Goal: Task Accomplishment & Management: Use online tool/utility

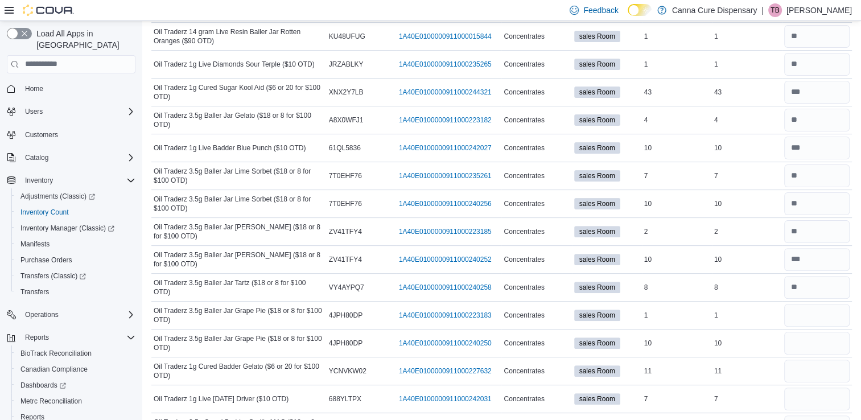
scroll to position [314, 0]
type input "*"
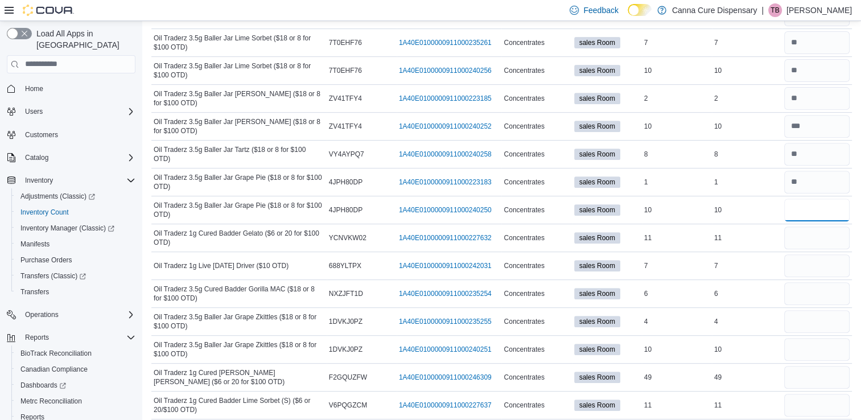
scroll to position [462, 0]
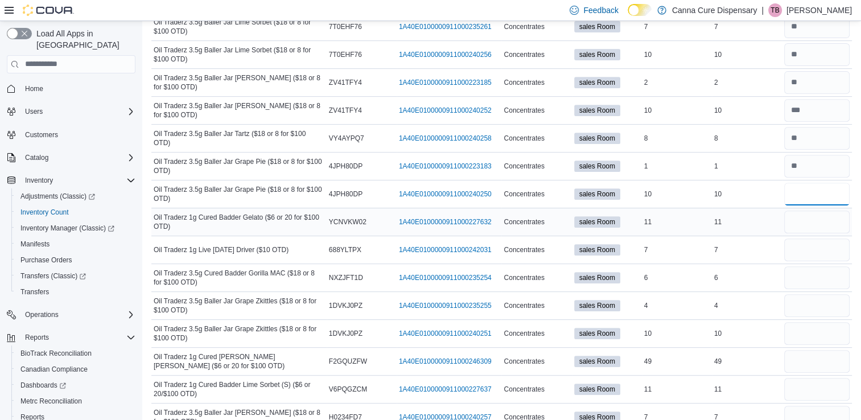
type input "*"
click at [808, 226] on input "number" at bounding box center [816, 221] width 65 height 23
type input "**"
type input "*"
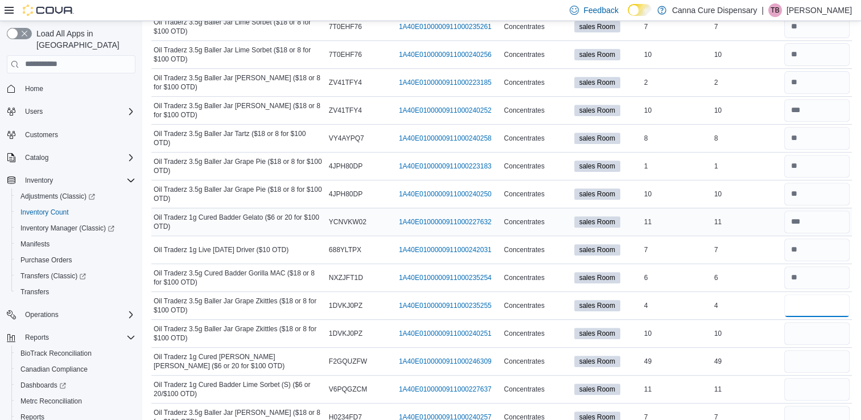
type input "*"
type input "**"
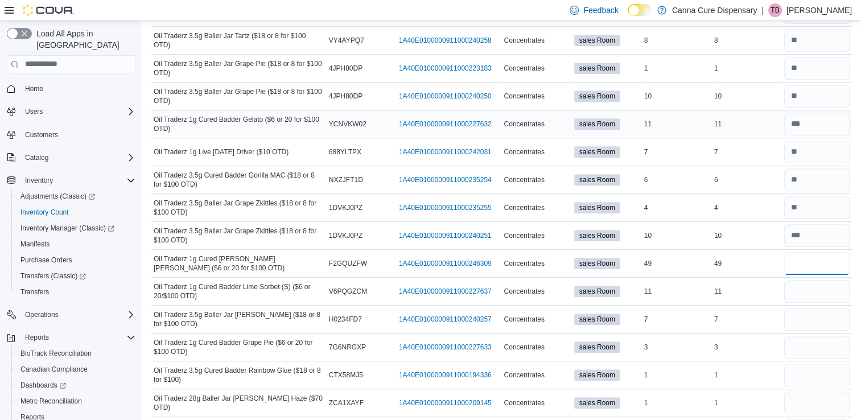
scroll to position [563, 0]
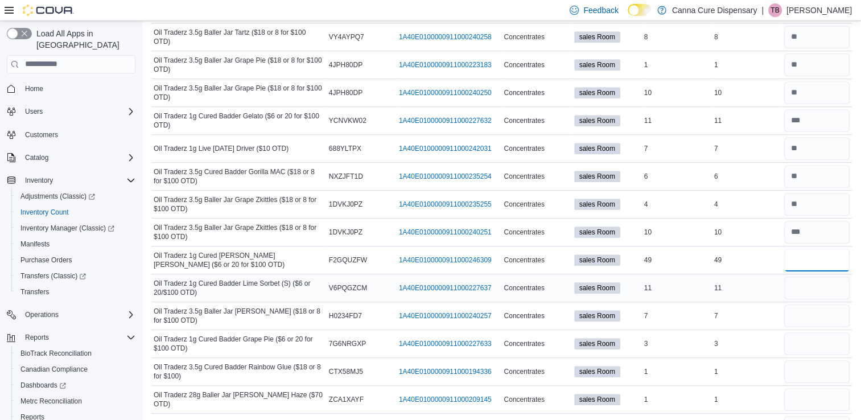
type input "**"
click at [822, 283] on input "number" at bounding box center [816, 287] width 65 height 23
type input "**"
click at [823, 309] on input "number" at bounding box center [816, 315] width 65 height 23
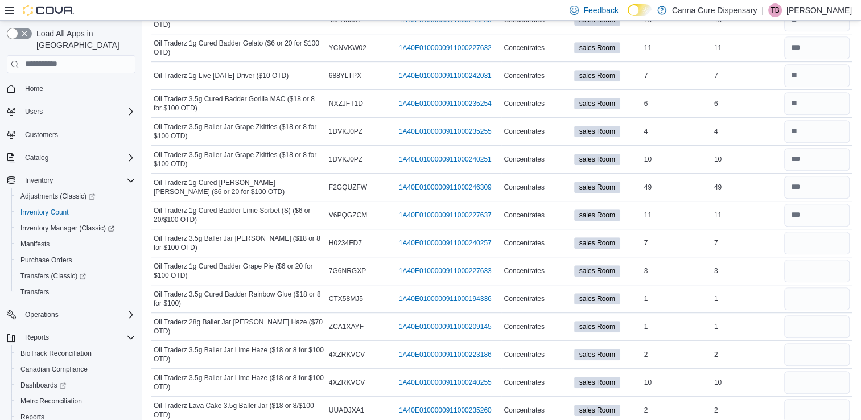
scroll to position [633, 0]
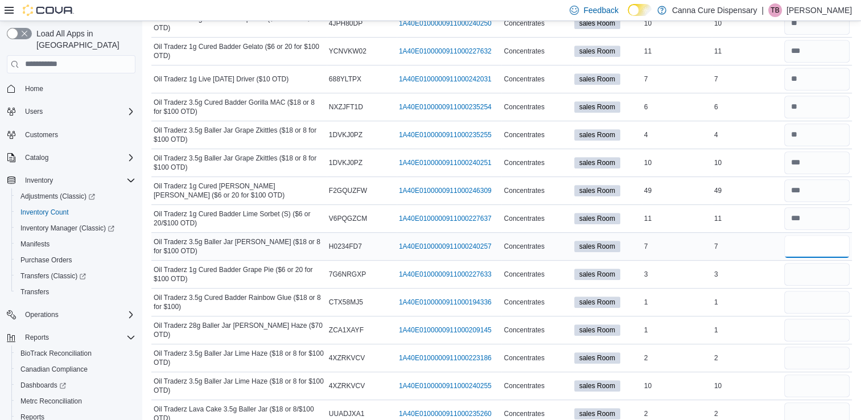
click at [811, 238] on input "number" at bounding box center [816, 246] width 65 height 23
type input "*"
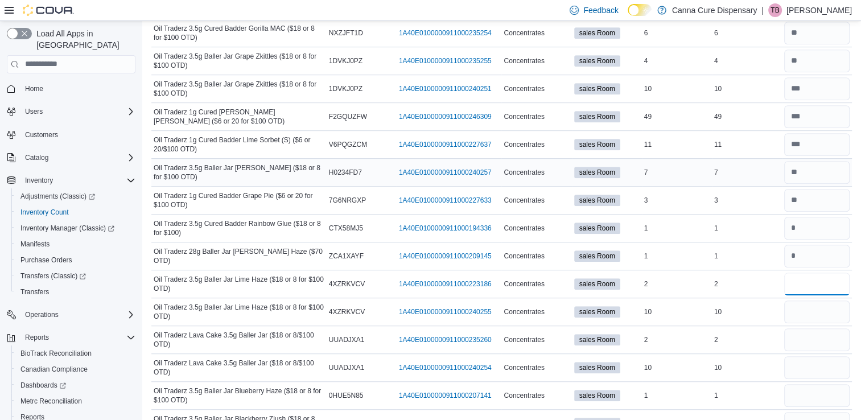
scroll to position [710, 0]
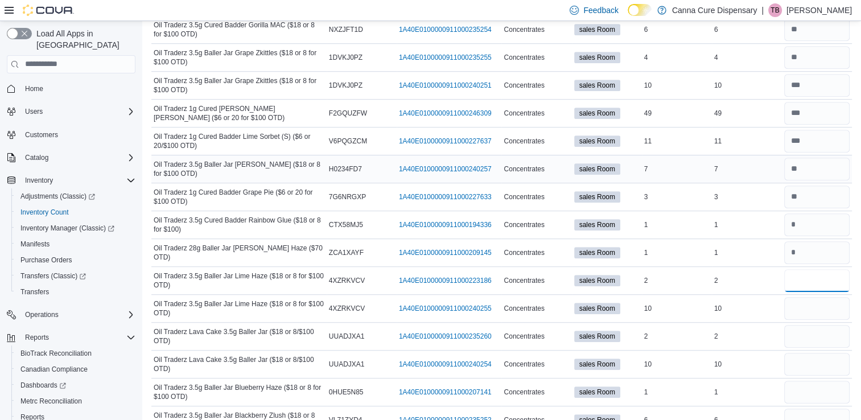
type input "*"
type input "**"
type input "*"
type input "**"
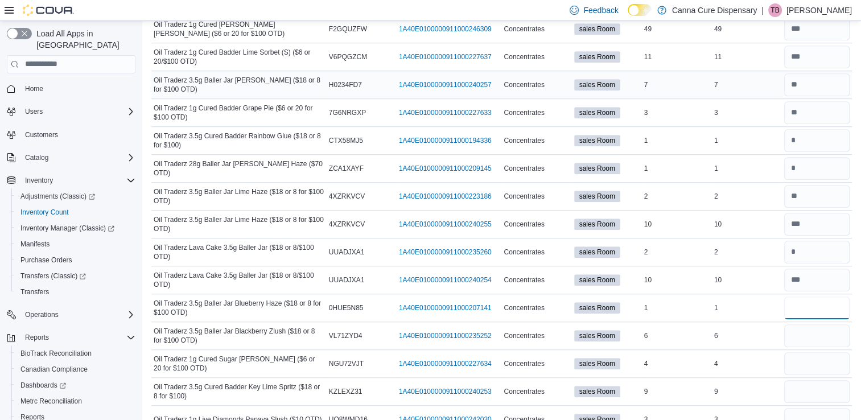
scroll to position [840, 0]
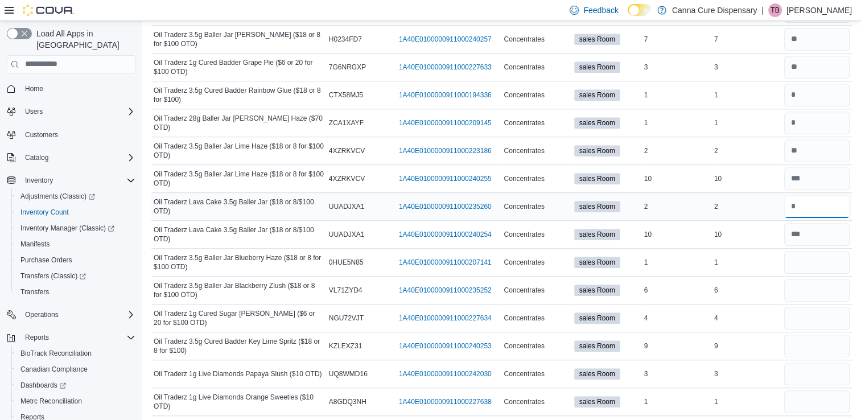
click at [802, 197] on input "number" at bounding box center [816, 206] width 65 height 23
type input "*"
click at [821, 256] on input "number" at bounding box center [816, 262] width 65 height 23
type input "*"
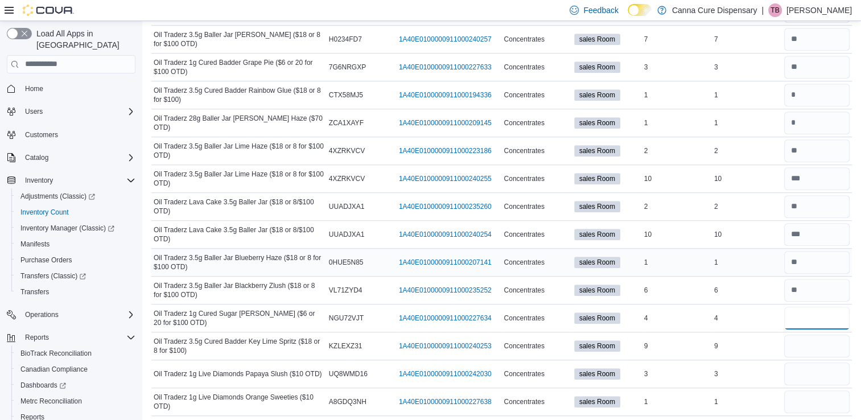
type input "*"
click at [813, 366] on input "number" at bounding box center [816, 373] width 65 height 23
type input "*"
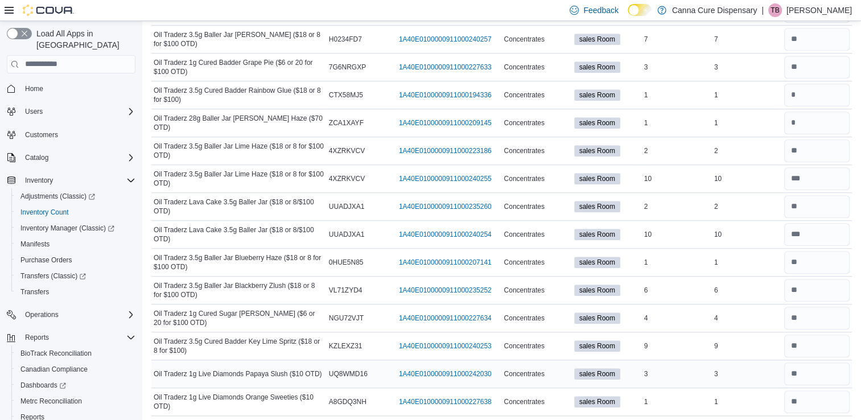
scroll to position [0, 0]
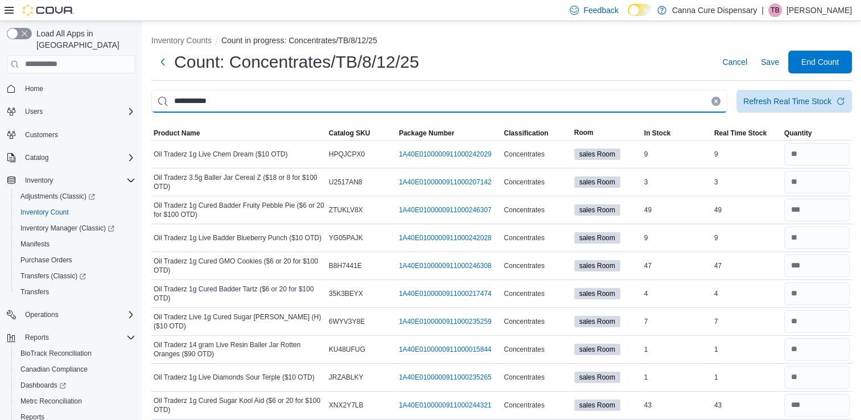
click at [602, 99] on input "**********" at bounding box center [439, 101] width 576 height 23
type input "*"
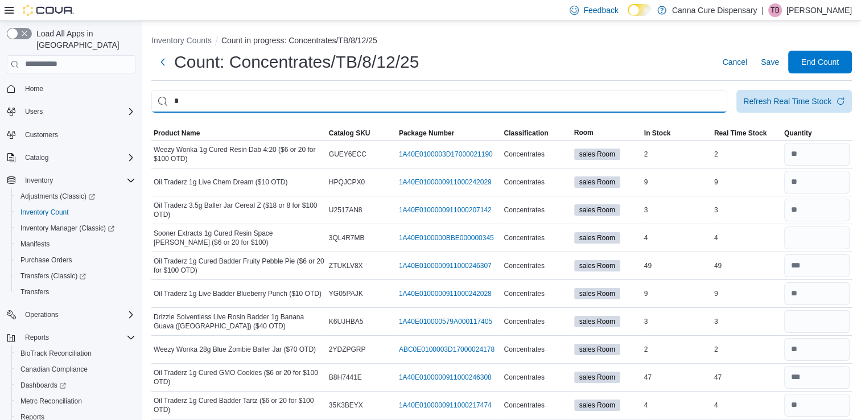
click at [209, 104] on input "*" at bounding box center [439, 101] width 576 height 23
type input "******"
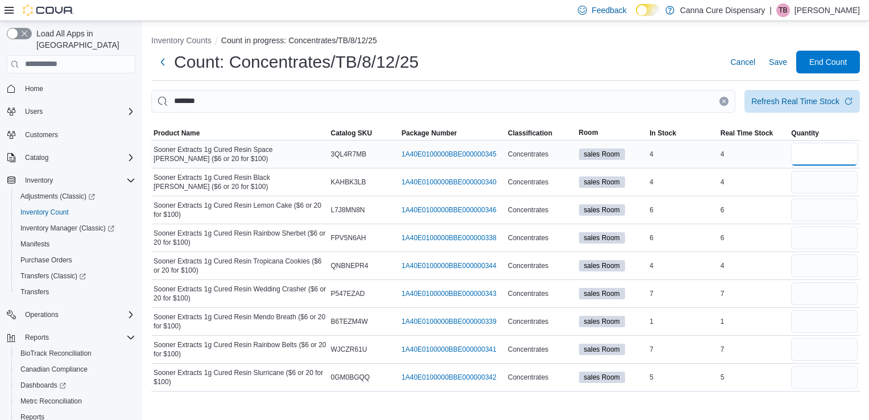
click at [831, 156] on input "number" at bounding box center [824, 154] width 67 height 23
type input "*"
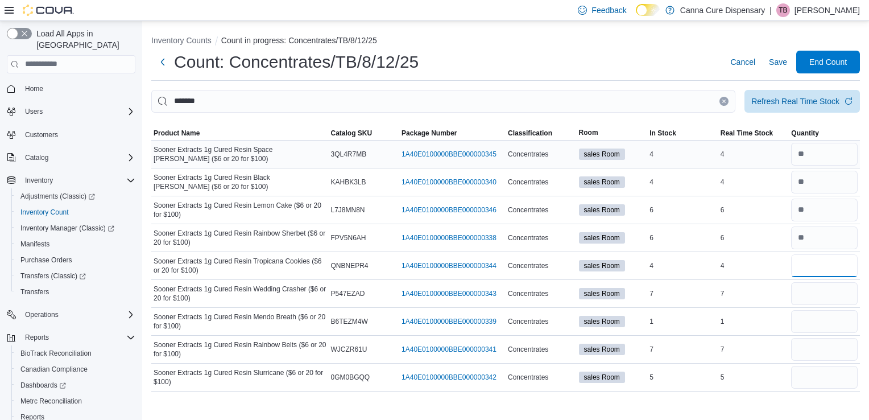
type input "*"
click at [830, 375] on input "number" at bounding box center [824, 377] width 67 height 23
type input "*"
click at [833, 287] on input "number" at bounding box center [824, 293] width 67 height 23
type input "*"
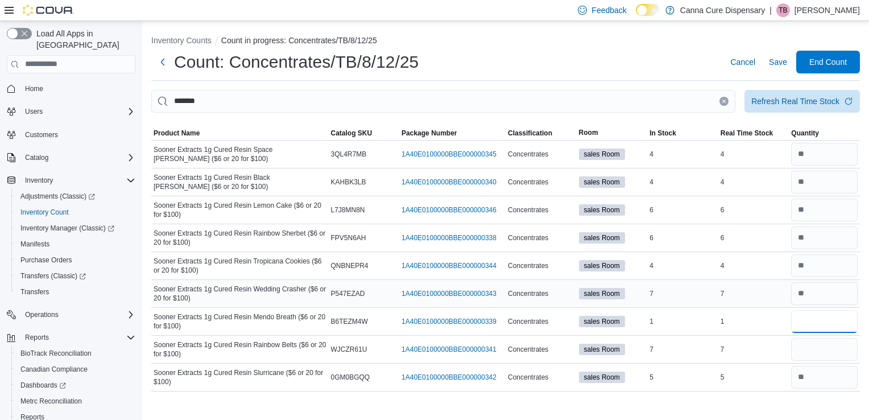
type input "*"
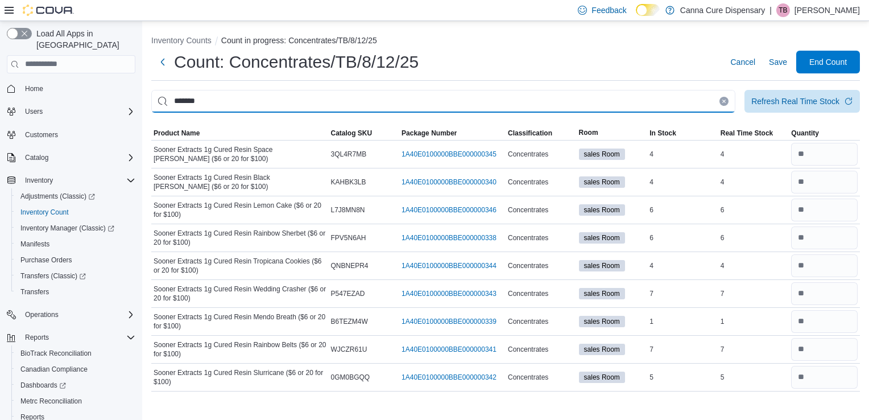
click at [226, 97] on input "******" at bounding box center [443, 101] width 584 height 23
type input "*"
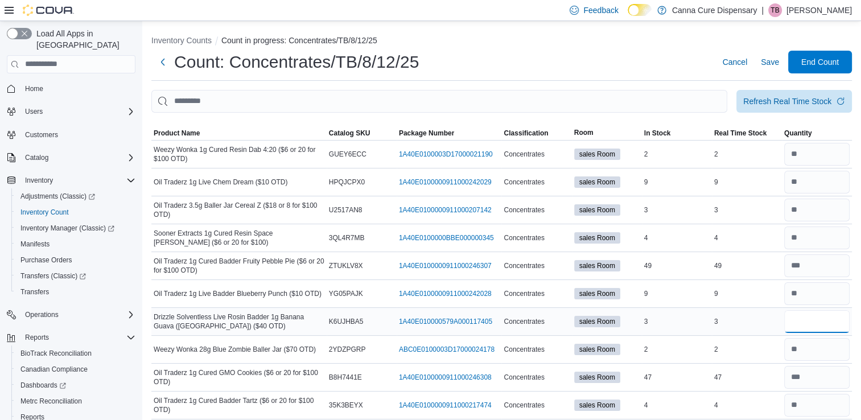
click at [826, 313] on input "number" at bounding box center [816, 321] width 65 height 23
type input "*"
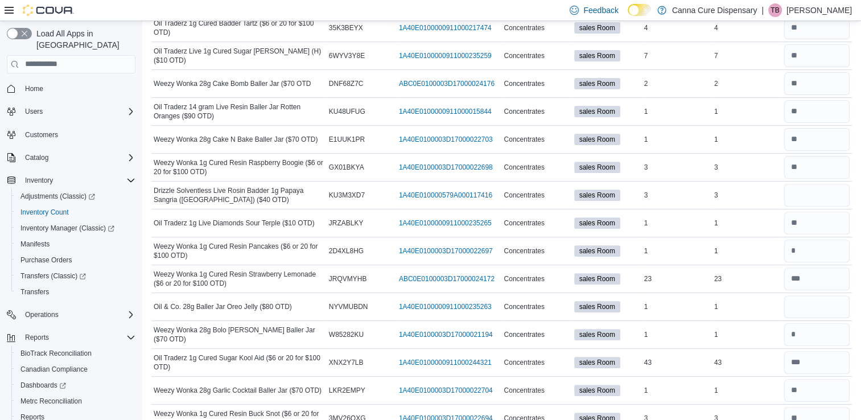
scroll to position [393, 0]
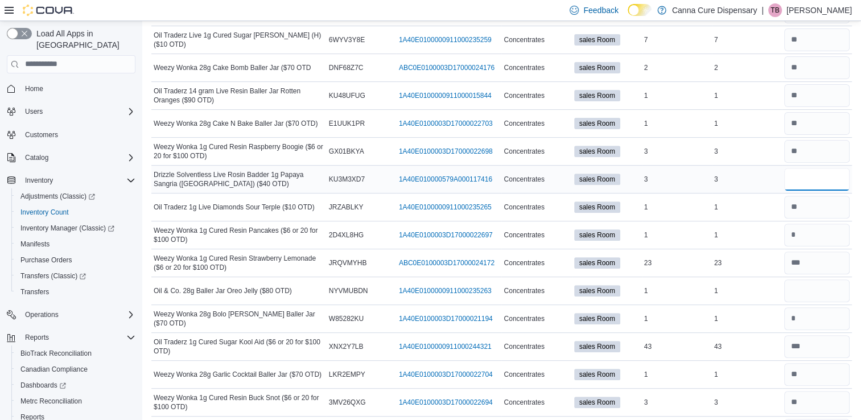
click at [811, 173] on input "number" at bounding box center [816, 179] width 65 height 23
type input "*"
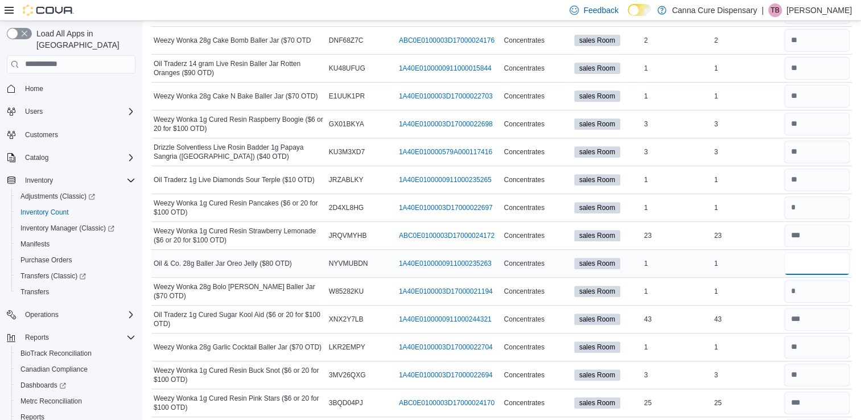
click at [813, 263] on input "number" at bounding box center [816, 263] width 65 height 23
type input "*"
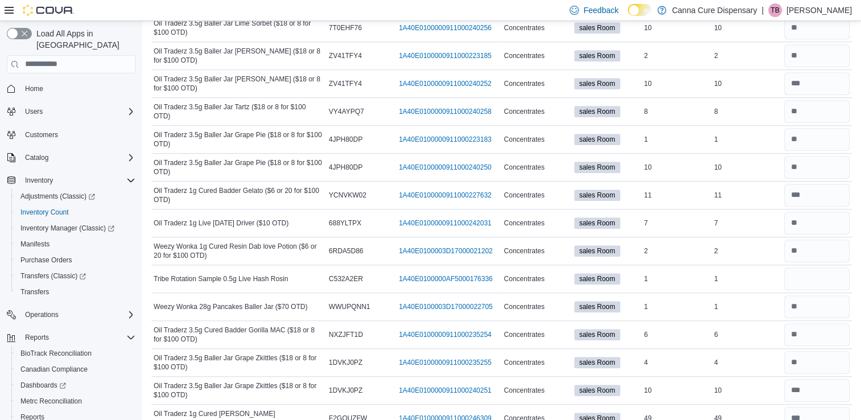
scroll to position [911, 0]
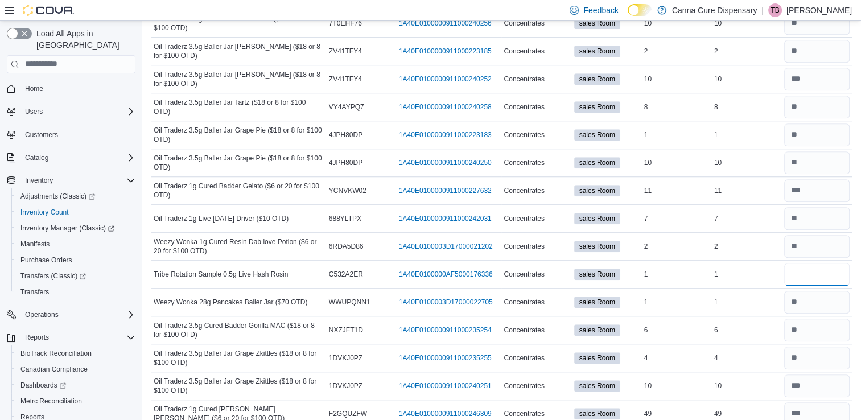
click at [813, 263] on input "number" at bounding box center [816, 274] width 65 height 23
type input "*"
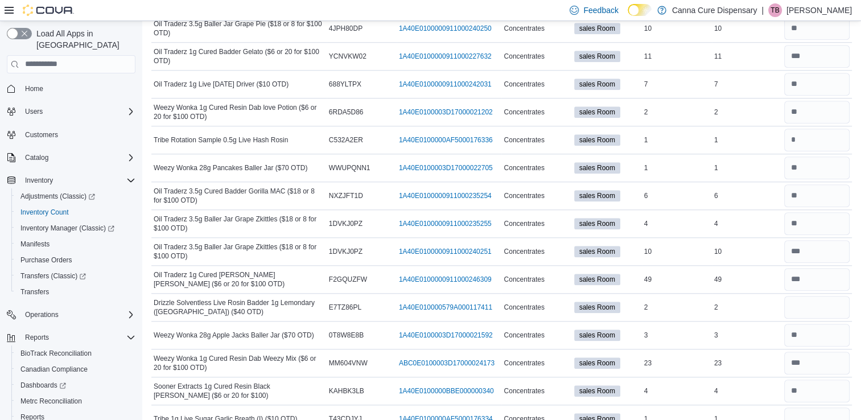
scroll to position [1046, 0]
click at [815, 304] on input "number" at bounding box center [816, 306] width 65 height 23
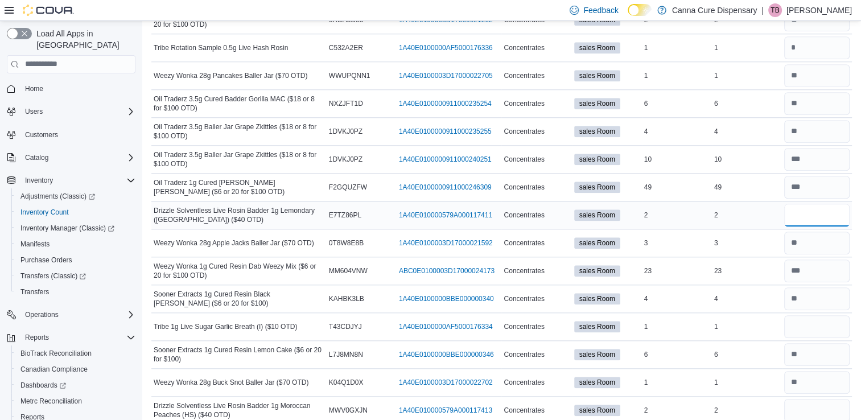
scroll to position [1153, 0]
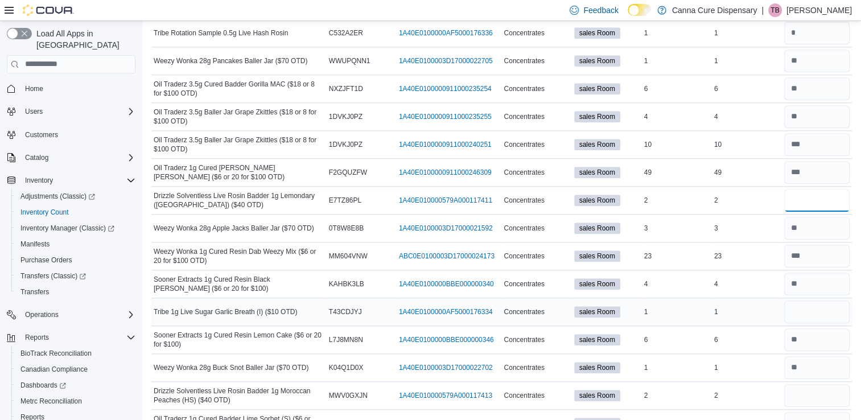
type input "*"
click at [812, 309] on input "number" at bounding box center [816, 311] width 65 height 23
type input "*"
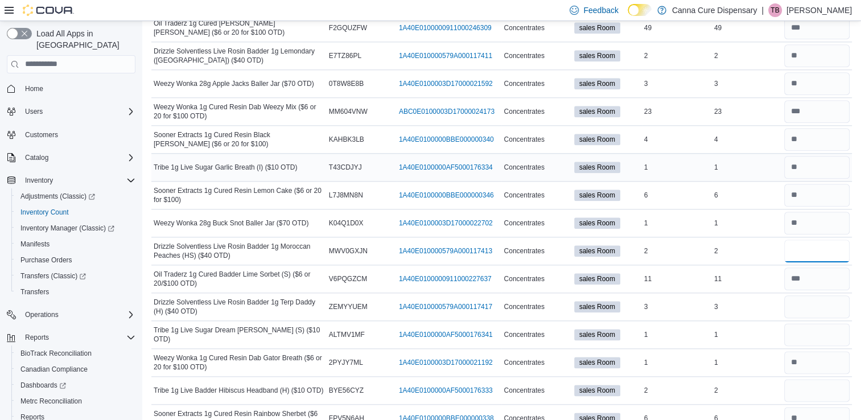
scroll to position [1304, 0]
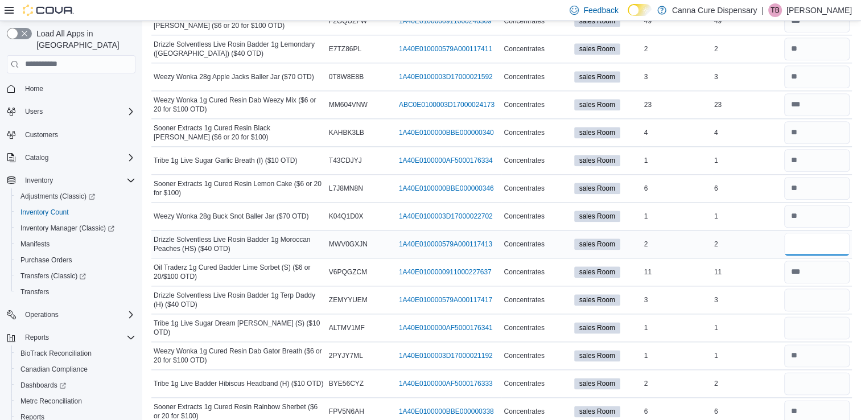
type input "*"
click at [819, 327] on input "number" at bounding box center [816, 327] width 65 height 23
type input "*"
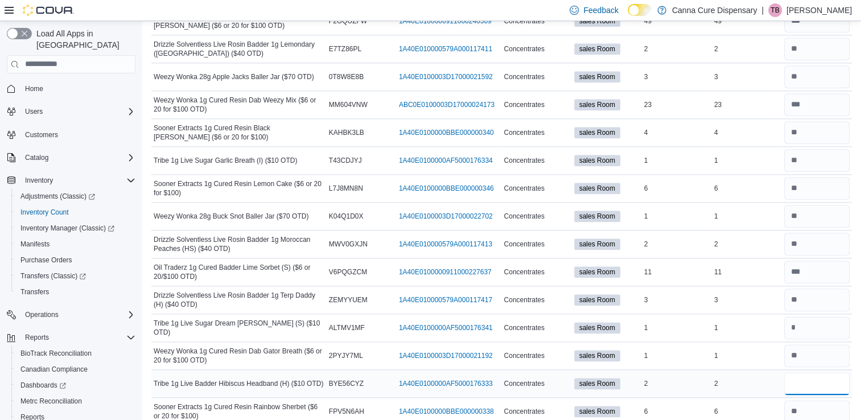
click at [812, 383] on input "number" at bounding box center [816, 383] width 65 height 23
type input "*"
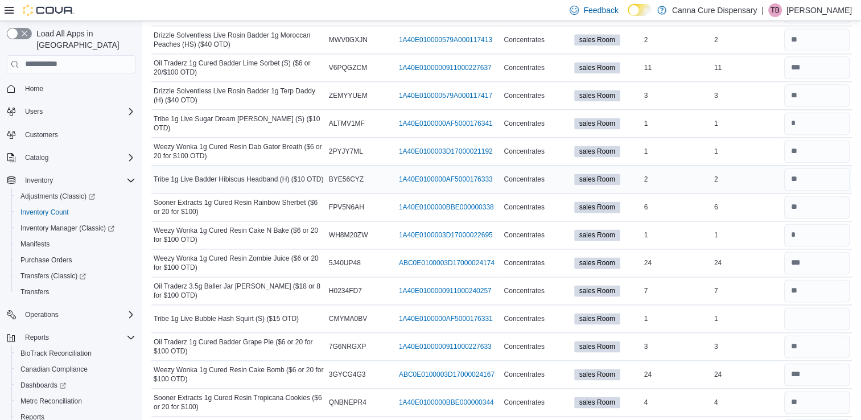
scroll to position [1509, 0]
click at [817, 309] on input "number" at bounding box center [816, 318] width 65 height 23
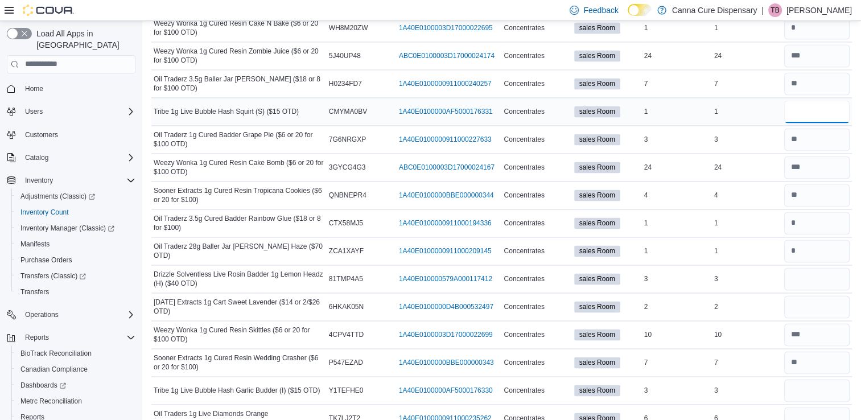
scroll to position [1718, 0]
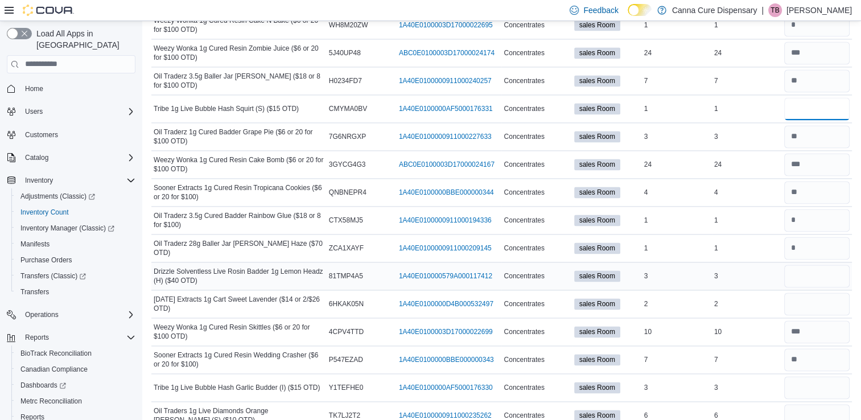
type input "*"
click at [812, 273] on input "number" at bounding box center [816, 276] width 65 height 23
type input "*"
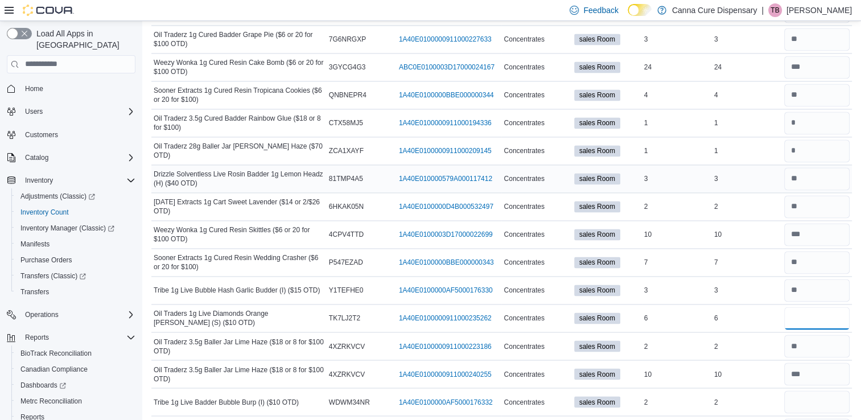
scroll to position [1816, 0]
type input "*"
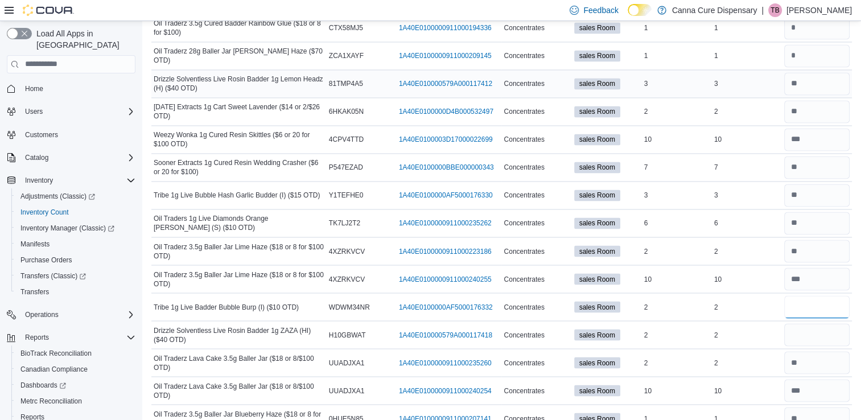
scroll to position [1920, 0]
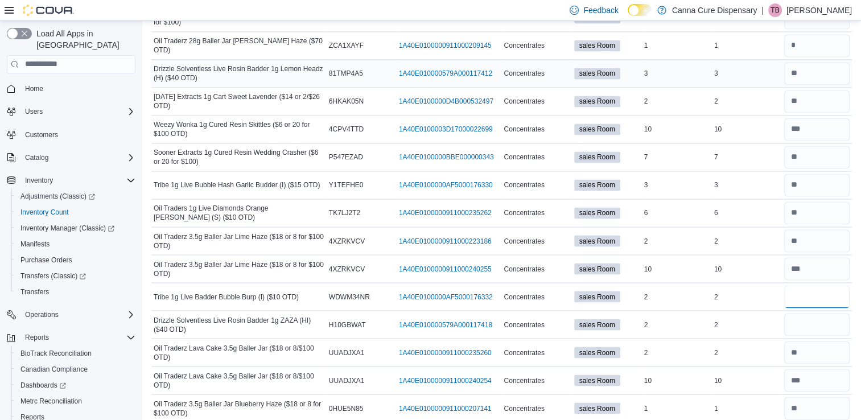
type input "*"
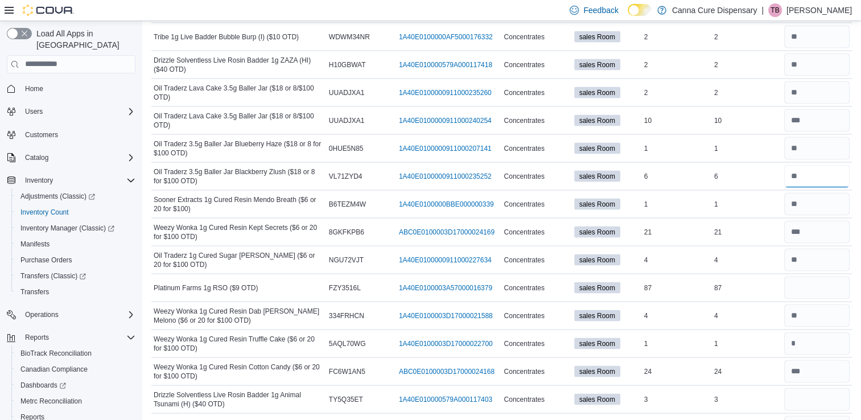
scroll to position [2182, 0]
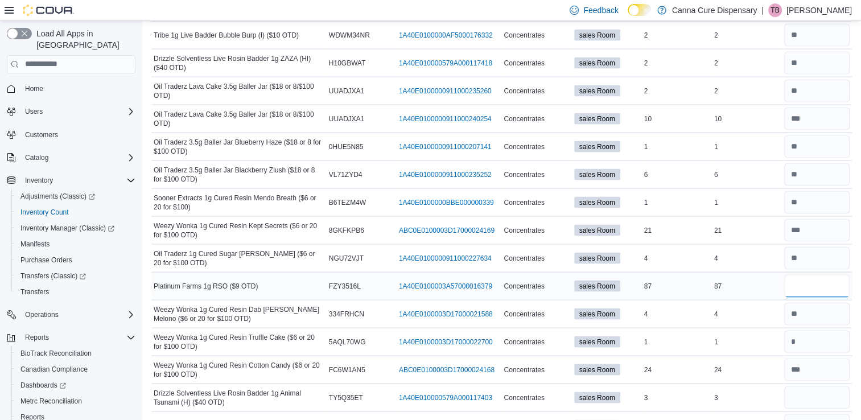
click at [824, 278] on input "number" at bounding box center [816, 286] width 65 height 23
type input "**"
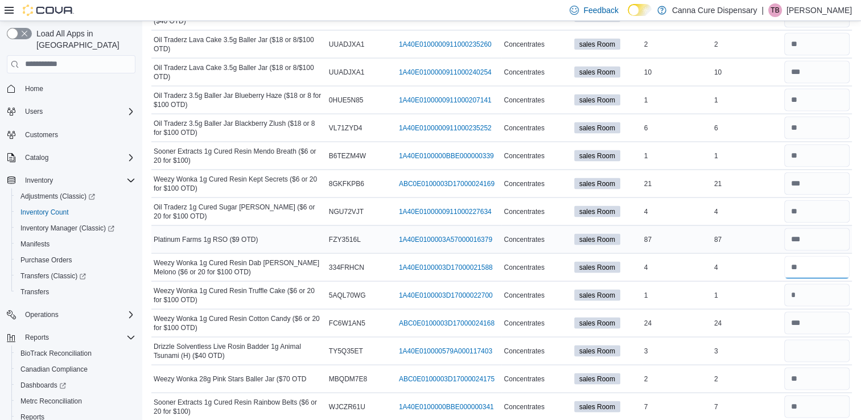
scroll to position [2260, 0]
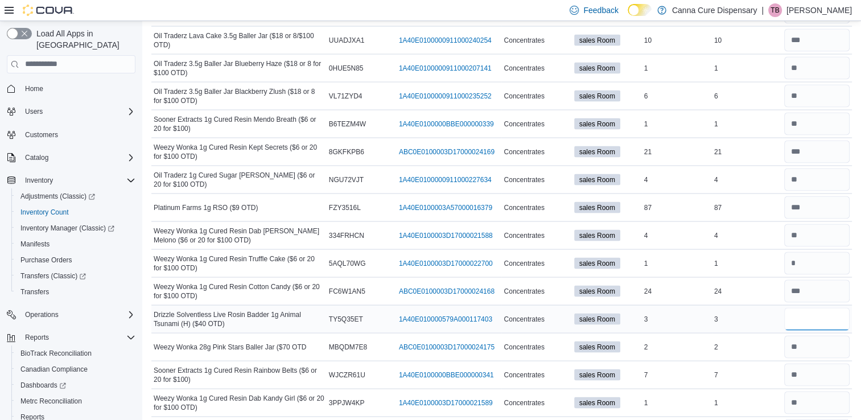
click at [820, 308] on input "number" at bounding box center [816, 319] width 65 height 23
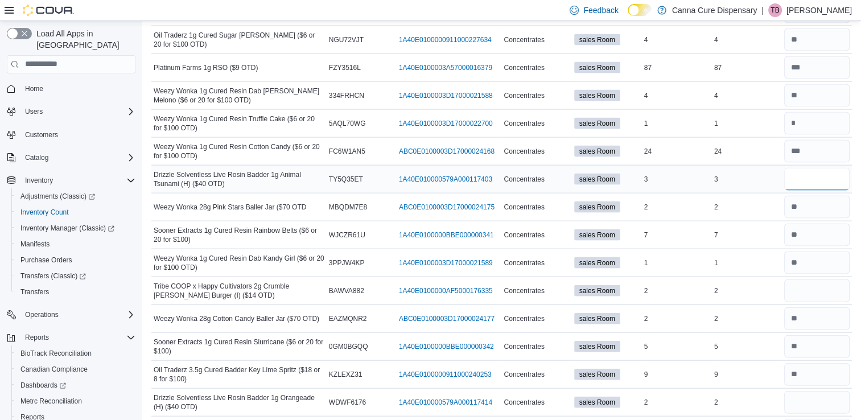
scroll to position [2405, 0]
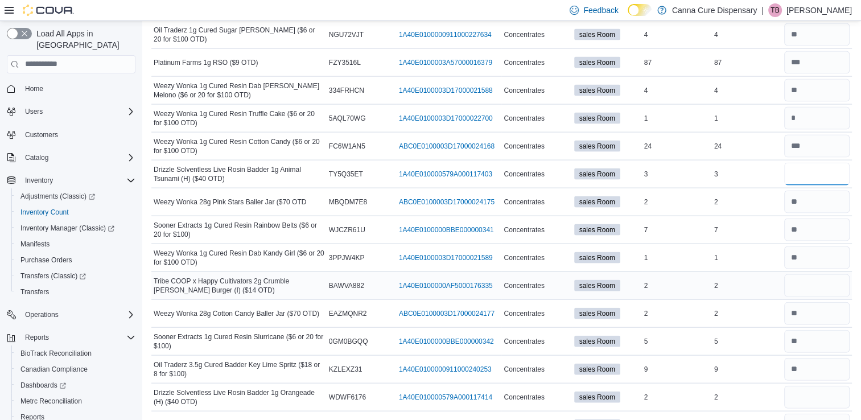
type input "*"
click at [816, 274] on input "number" at bounding box center [816, 285] width 65 height 23
type input "*"
click at [803, 386] on input "number" at bounding box center [816, 397] width 65 height 23
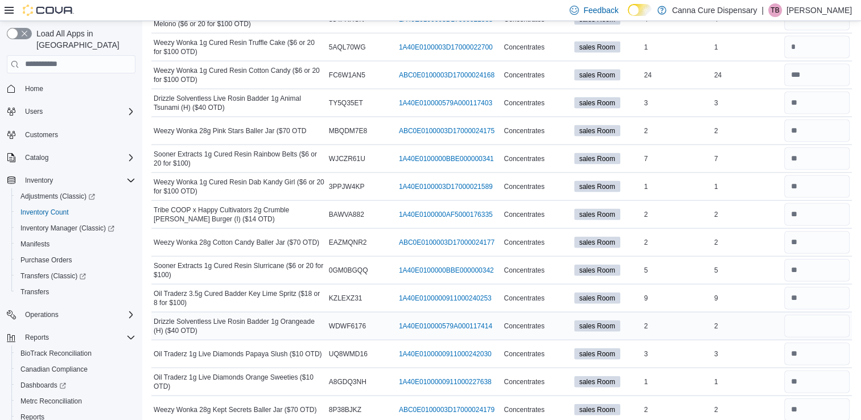
scroll to position [2480, 0]
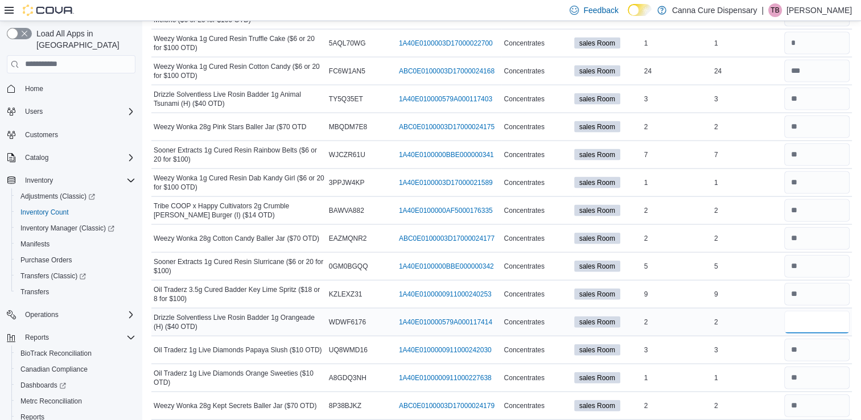
click at [807, 319] on input "number" at bounding box center [816, 322] width 65 height 23
type input "*"
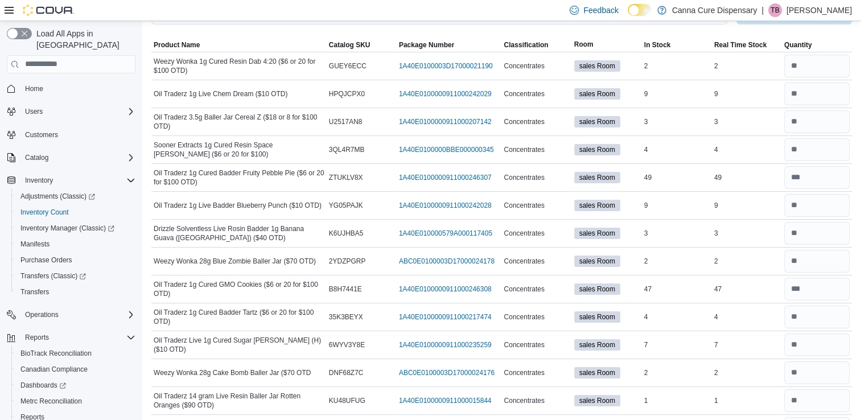
scroll to position [0, 0]
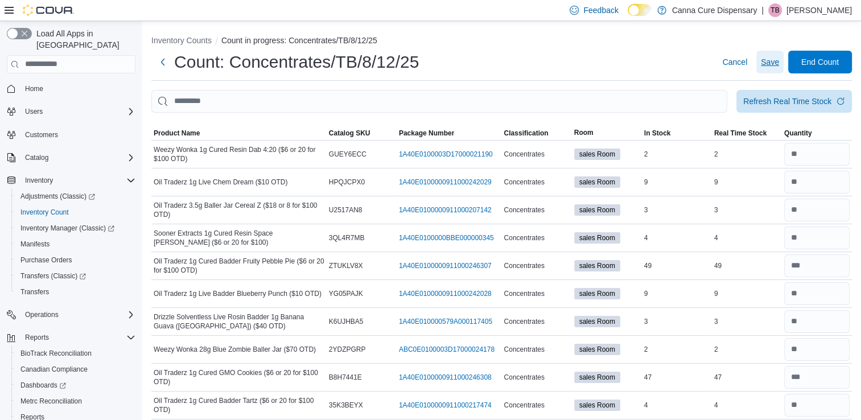
click at [776, 64] on span "Save" at bounding box center [770, 61] width 18 height 11
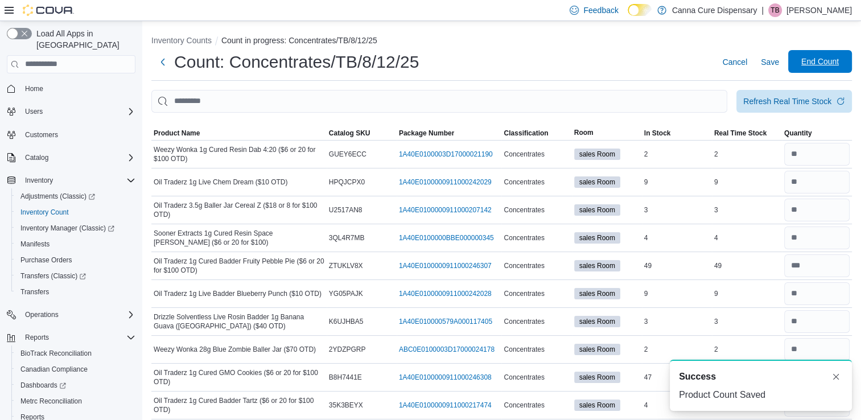
click at [821, 65] on span "End Count" at bounding box center [820, 61] width 38 height 11
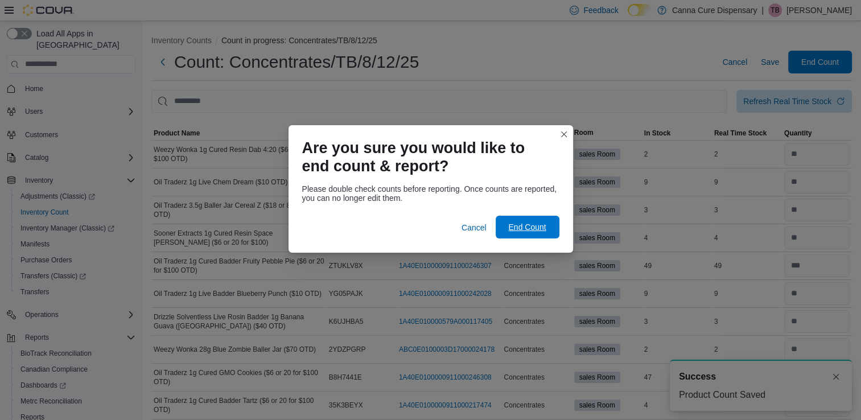
click at [530, 231] on span "End Count" at bounding box center [527, 226] width 38 height 11
